Goal: Task Accomplishment & Management: Use online tool/utility

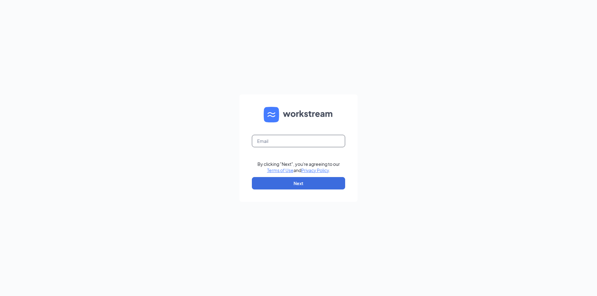
click at [292, 140] on input "text" at bounding box center [298, 141] width 93 height 12
click at [283, 181] on button "Next" at bounding box center [298, 183] width 93 height 12
click at [277, 141] on input "[DOMAIN_NAME]" at bounding box center [298, 141] width 93 height 12
type input "[EMAIL_ADDRESS][DOMAIN_NAME]"
click at [301, 184] on button "Next" at bounding box center [298, 183] width 93 height 12
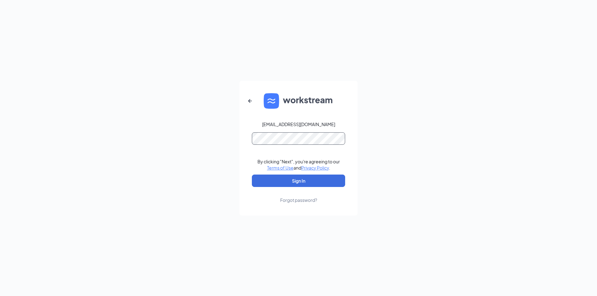
click at [252, 175] on button "Sign In" at bounding box center [298, 181] width 93 height 12
click at [316, 177] on button "Sign In" at bounding box center [298, 181] width 93 height 12
click at [299, 180] on button "Sign In" at bounding box center [298, 181] width 93 height 12
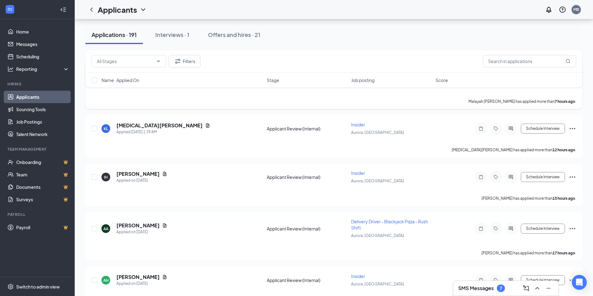
scroll to position [218, 0]
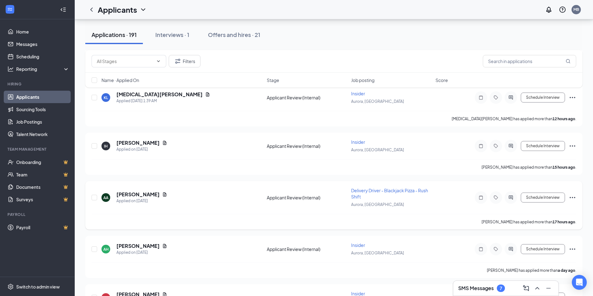
click at [374, 192] on span "Delivery Driver - Blackjack Pizza - Rush Shift" at bounding box center [389, 194] width 77 height 12
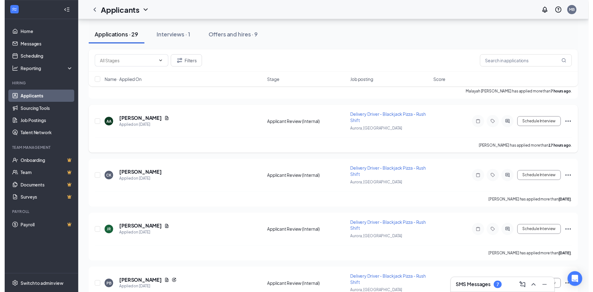
scroll to position [124, 0]
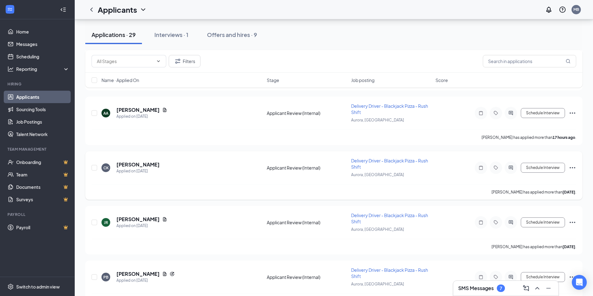
click at [412, 161] on span "Delivery Driver - Blackjack Pizza - Rush Shift" at bounding box center [389, 164] width 77 height 12
click at [405, 162] on span "Delivery Driver - Blackjack Pizza - Rush Shift" at bounding box center [389, 164] width 77 height 12
click at [124, 167] on h5 "[PERSON_NAME]" at bounding box center [137, 164] width 43 height 7
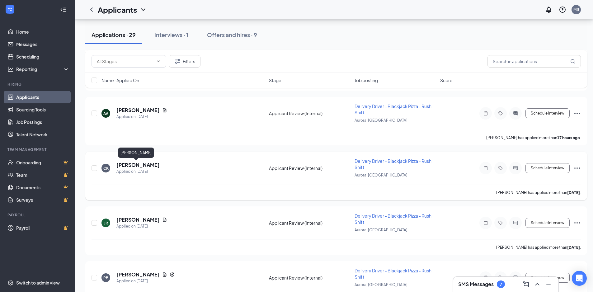
click at [137, 164] on h5 "[PERSON_NAME]" at bounding box center [137, 164] width 43 height 7
click at [139, 166] on div "CK [PERSON_NAME] Delivery Driver - Blackjack Pizza - Rush Shift at [GEOGRAPHIC_…" at bounding box center [296, 146] width 593 height 292
click at [135, 167] on div "CK [PERSON_NAME] Delivery Driver - Blackjack Pizza - Rush Shift at [GEOGRAPHIC_…" at bounding box center [296, 146] width 593 height 292
click at [132, 166] on div "CK [PERSON_NAME] Delivery Driver - Blackjack Pizza - Rush Shift at [GEOGRAPHIC_…" at bounding box center [296, 146] width 593 height 292
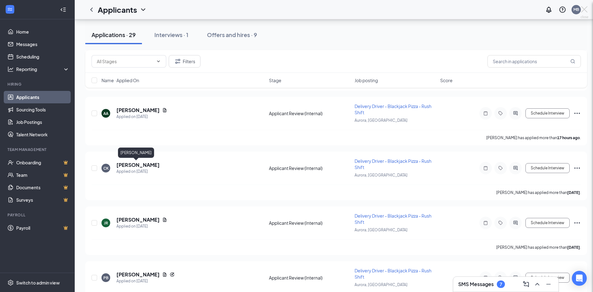
click at [132, 166] on div "CK [PERSON_NAME] Delivery Driver - Blackjack Pizza - Rush Shift at [GEOGRAPHIC_…" at bounding box center [296, 146] width 593 height 292
click at [128, 153] on div "[PERSON_NAME]" at bounding box center [136, 152] width 36 height 10
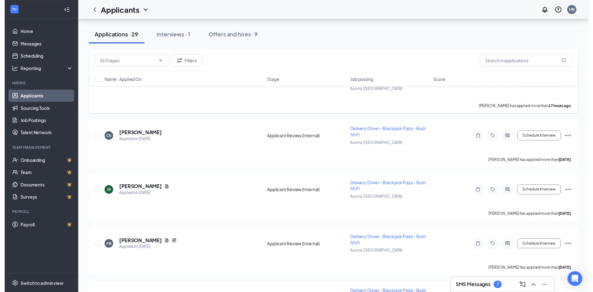
scroll to position [156, 0]
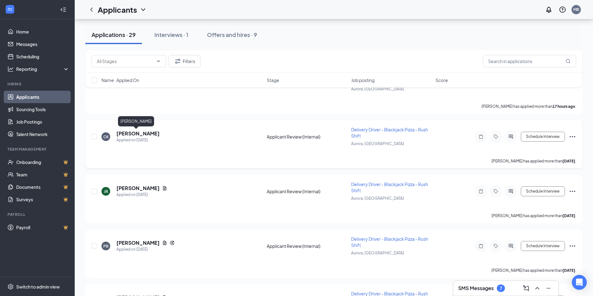
click at [131, 134] on h5 "[PERSON_NAME]" at bounding box center [137, 133] width 43 height 7
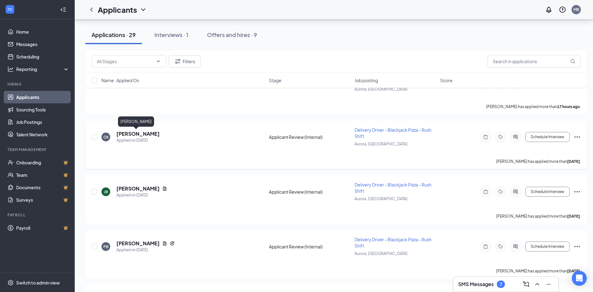
click at [123, 134] on h5 "[PERSON_NAME]" at bounding box center [137, 133] width 43 height 7
